Goal: Download file/media

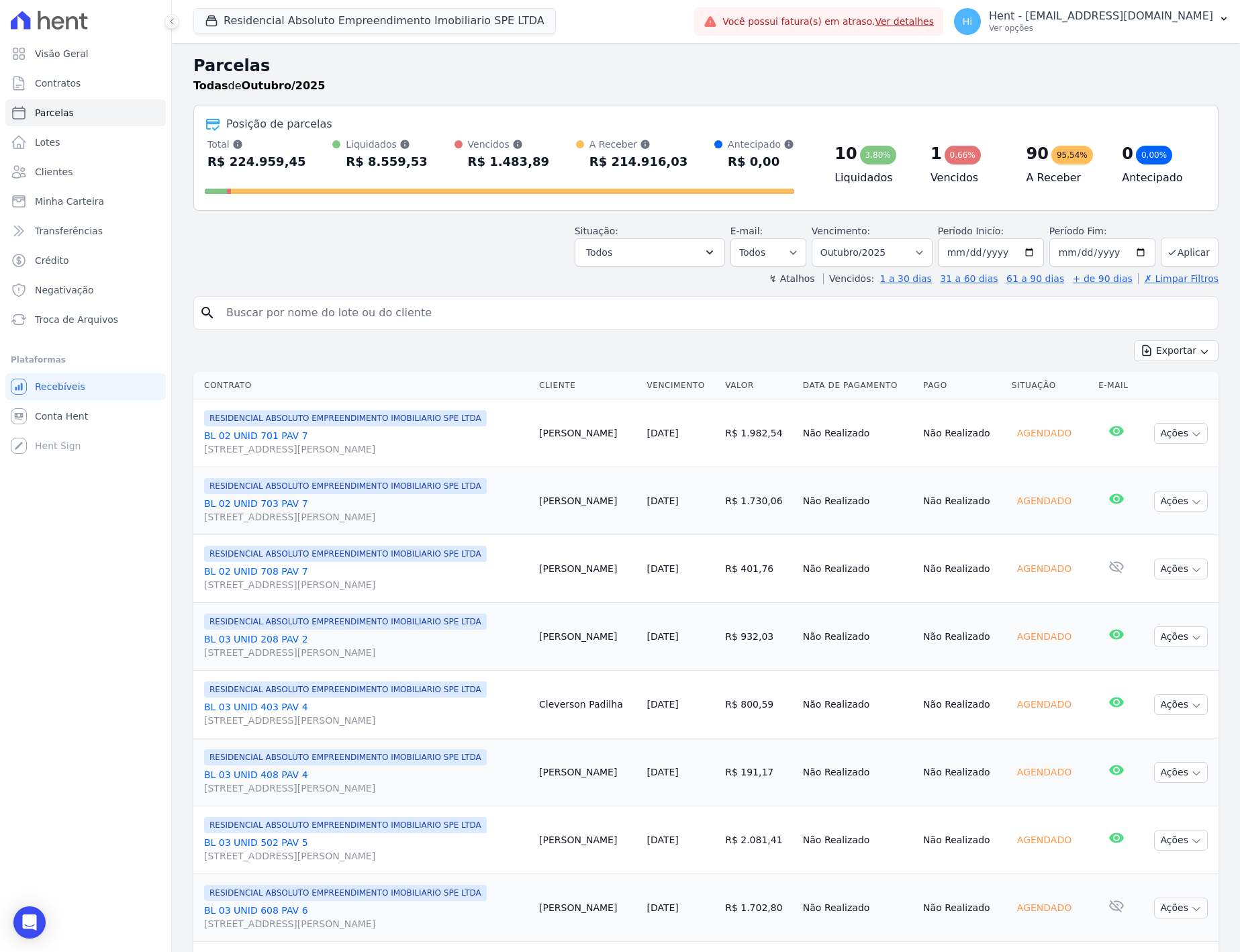
select select
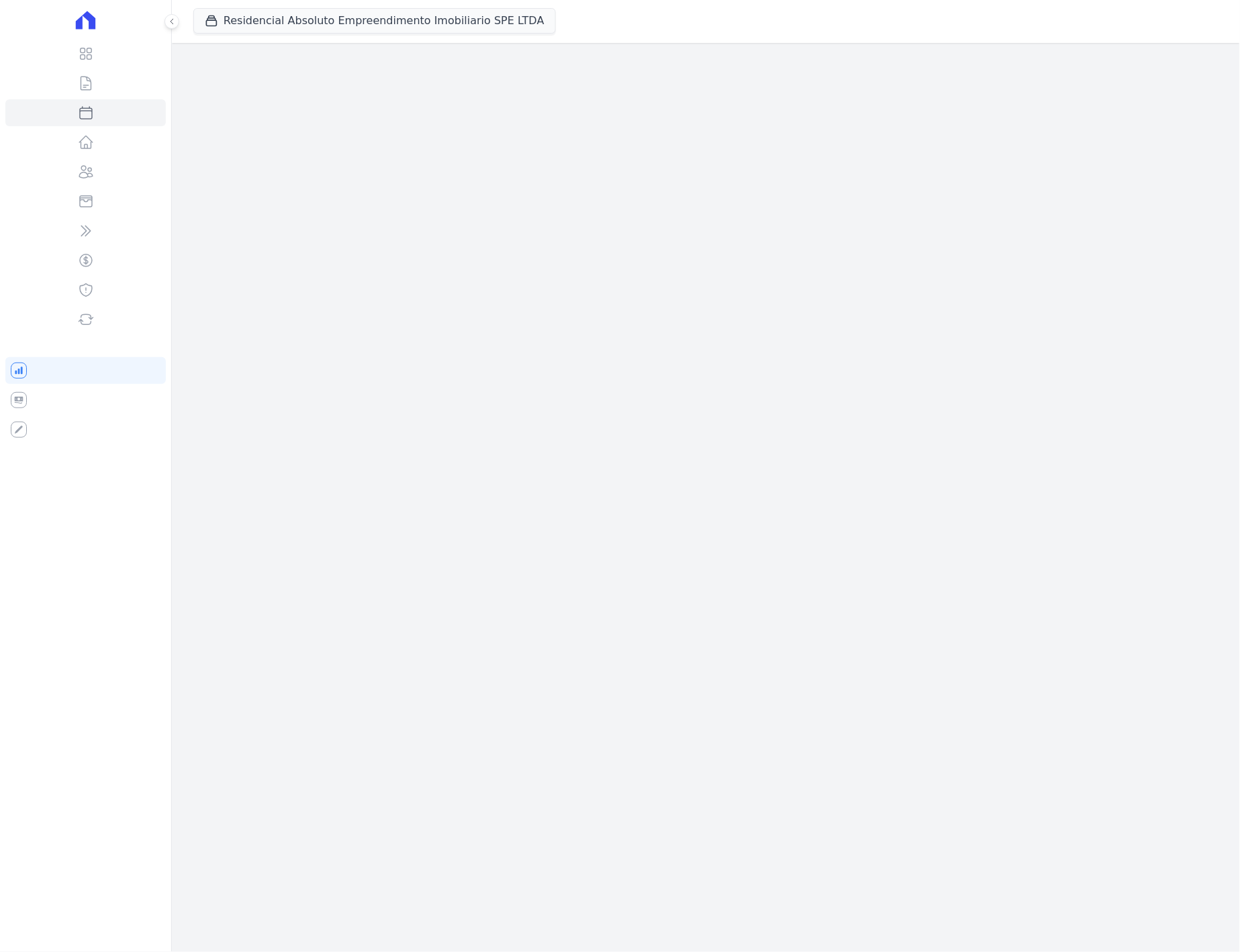
select select
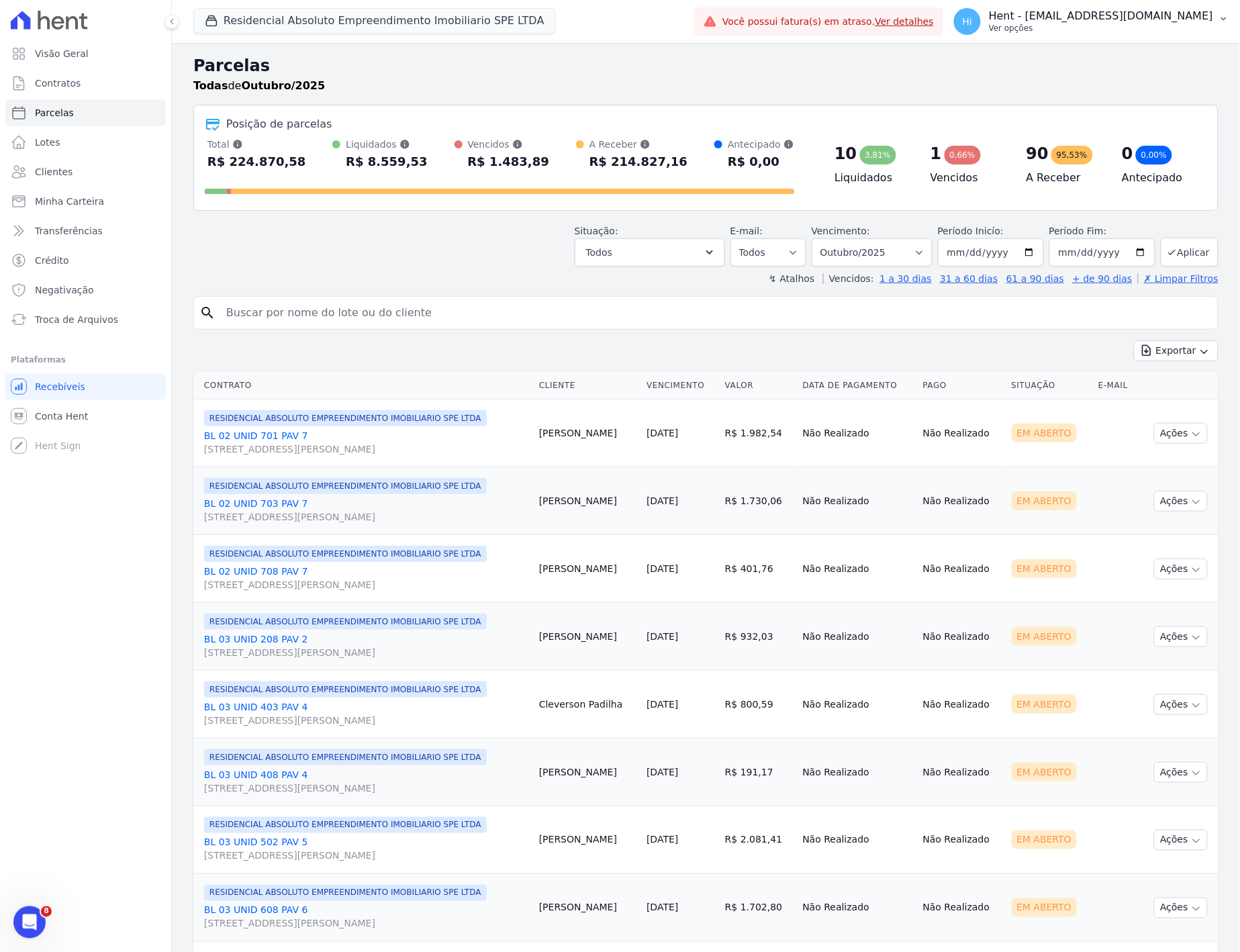
click at [1090, 23] on p "Ver opções" at bounding box center [1101, 28] width 224 height 11
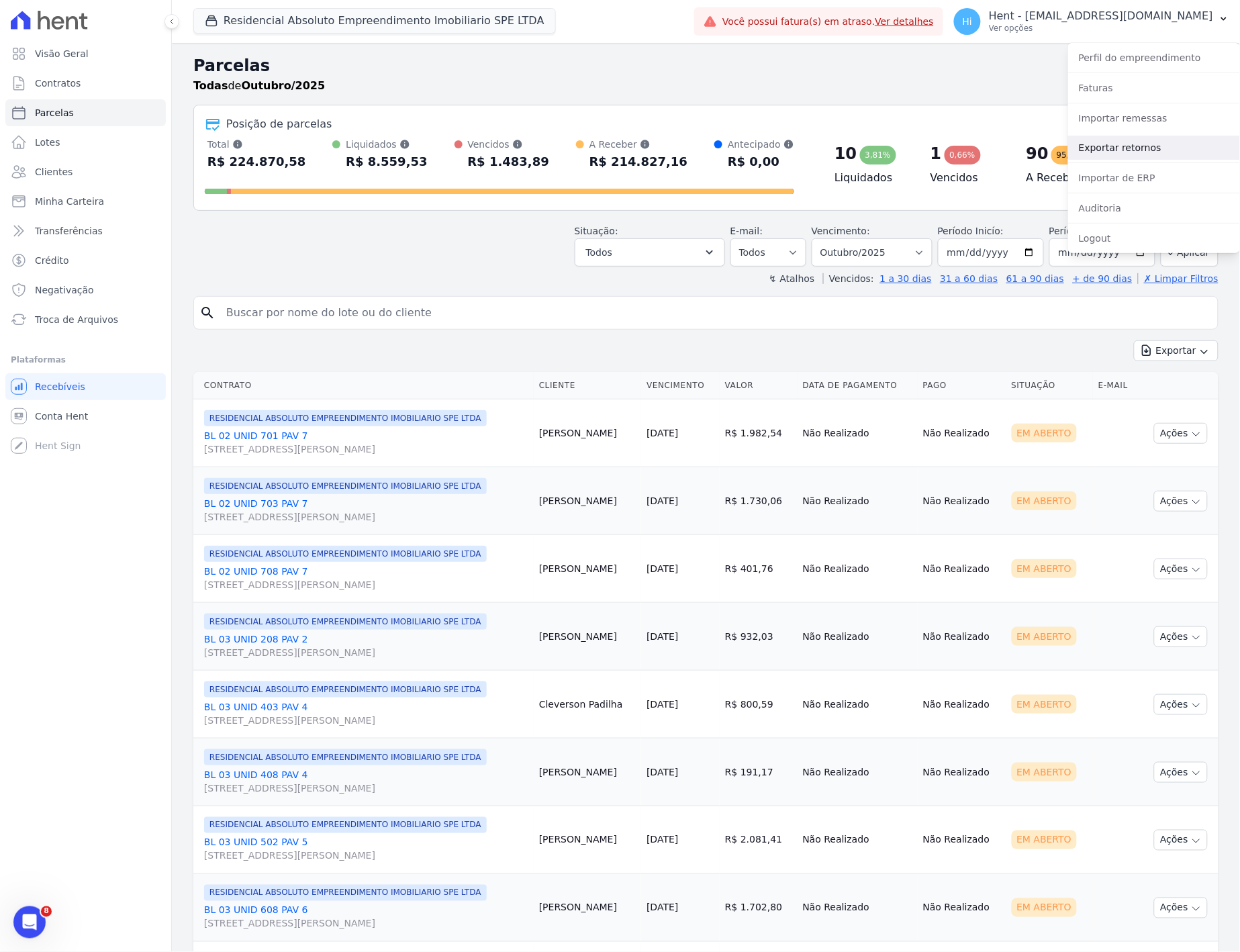
click at [1148, 150] on link "Exportar retornos" at bounding box center [1154, 148] width 172 height 24
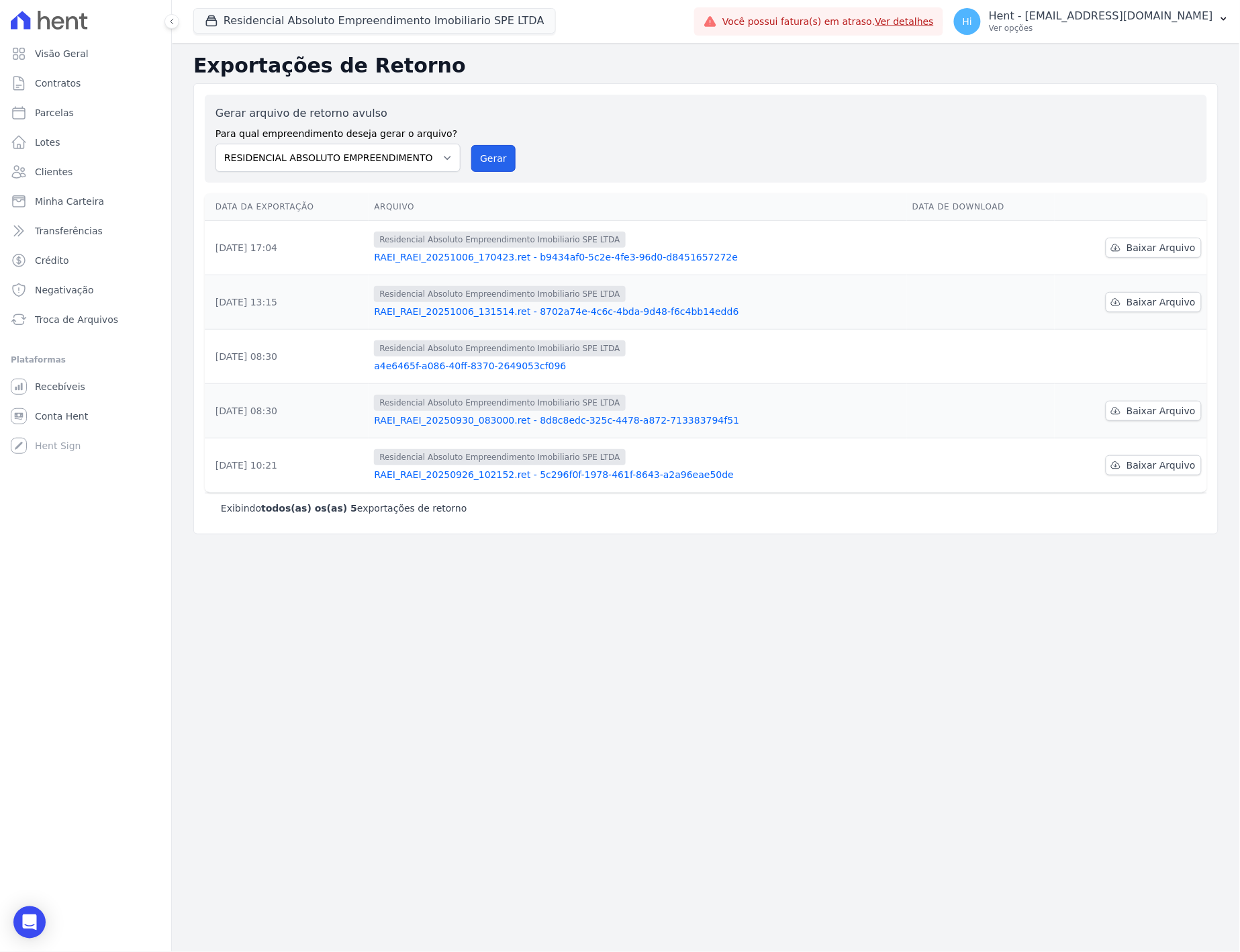
drag, startPoint x: 485, startPoint y: 159, endPoint x: 678, endPoint y: 96, distance: 203.0
click at [485, 159] on button "Gerar" at bounding box center [493, 158] width 45 height 27
click at [655, 254] on link "RAEI_RAEI_20251006_170423.ret - b9434af0-5c2e-4fe3-96d0-d8451657272e" at bounding box center [637, 257] width 528 height 14
